Goal: Task Accomplishment & Management: Manage account settings

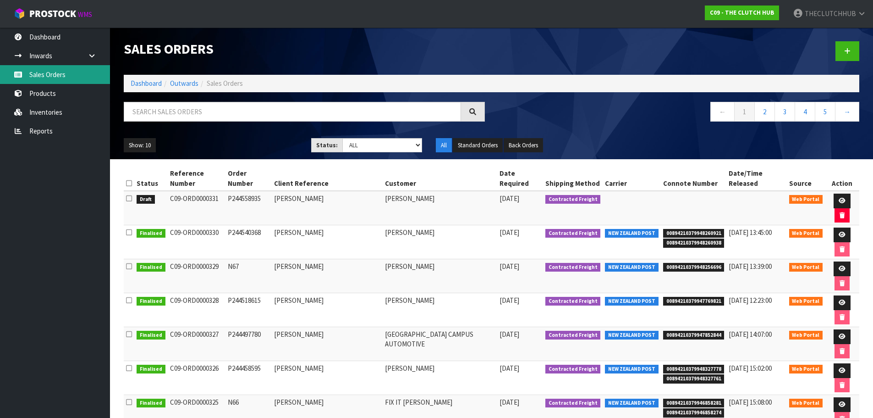
click at [36, 72] on link "Sales Orders" at bounding box center [55, 74] width 110 height 19
click at [55, 78] on link "Sales Orders" at bounding box center [55, 74] width 110 height 19
click at [76, 82] on link "Sales Orders" at bounding box center [55, 74] width 110 height 19
